Goal: Task Accomplishment & Management: Use online tool/utility

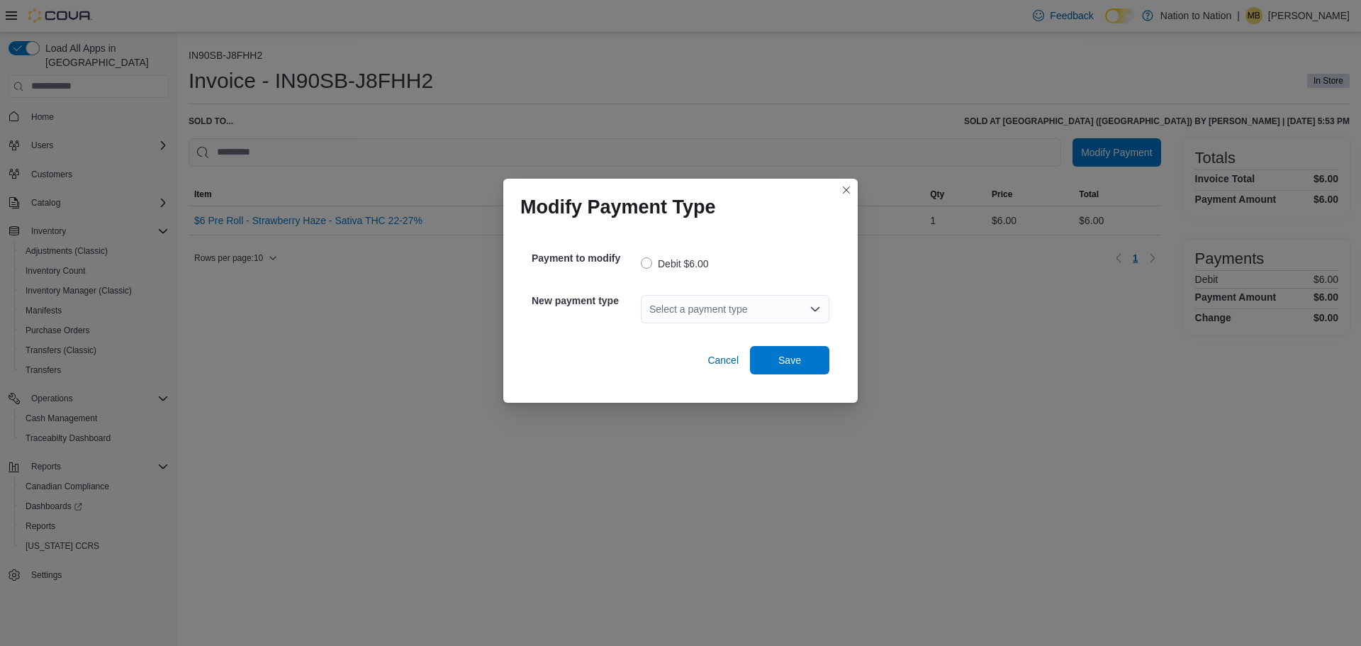
click at [741, 311] on div "Select a payment type" at bounding box center [735, 309] width 189 height 28
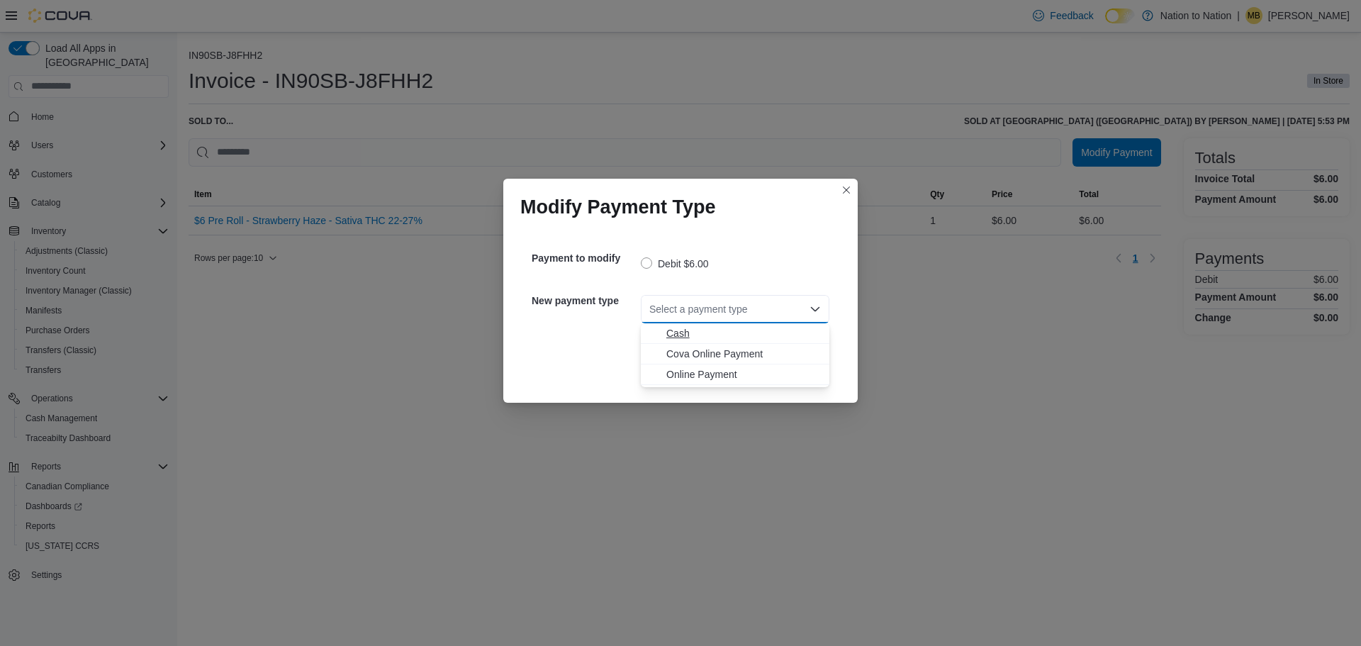
click at [711, 337] on span "Cash" at bounding box center [743, 333] width 155 height 14
click at [789, 364] on span "Save" at bounding box center [789, 359] width 23 height 14
